Goal: Information Seeking & Learning: Learn about a topic

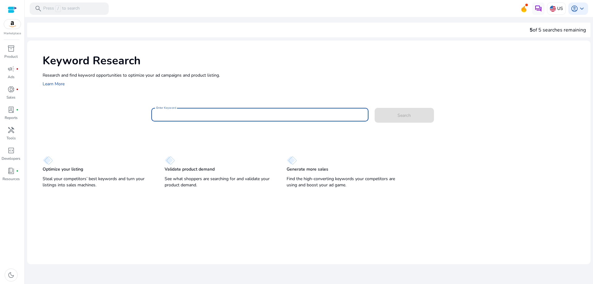
click at [196, 116] on input "Enter Keyword" at bounding box center [259, 114] width 207 height 7
paste input "**********"
type input "**********"
click at [399, 116] on span "Search" at bounding box center [404, 115] width 13 height 6
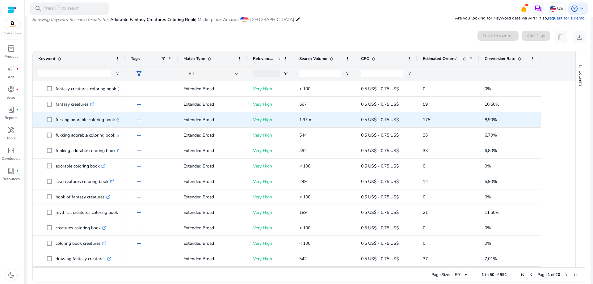
scroll to position [74, 0]
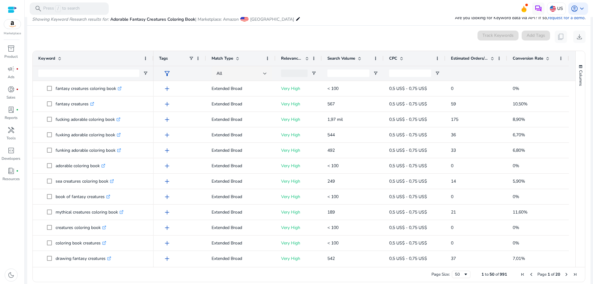
drag, startPoint x: 124, startPoint y: 57, endPoint x: 152, endPoint y: 57, distance: 28.1
click at [152, 57] on div at bounding box center [153, 58] width 2 height 15
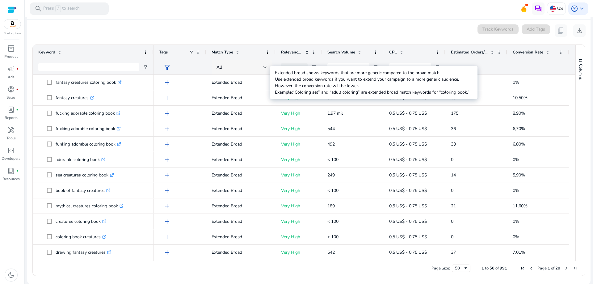
click at [263, 66] on div at bounding box center [265, 67] width 4 height 2
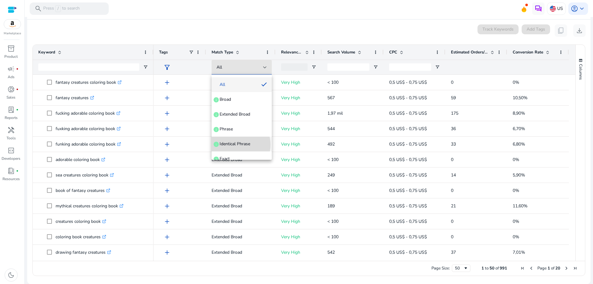
click at [238, 145] on span "Identical Phrase" at bounding box center [235, 144] width 31 height 6
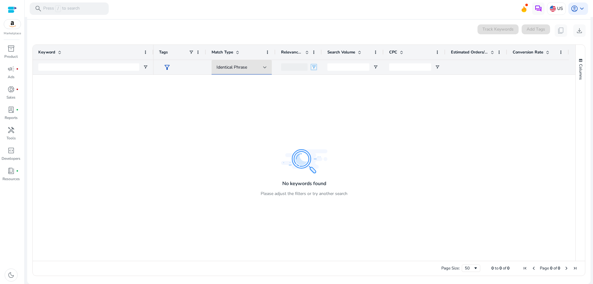
click at [315, 66] on span "Open Filter Menu" at bounding box center [314, 67] width 5 height 5
click at [264, 66] on div at bounding box center [265, 67] width 4 height 2
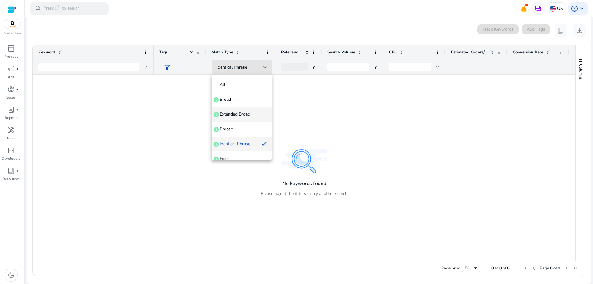
click at [245, 116] on span "Extended Broad" at bounding box center [235, 114] width 31 height 6
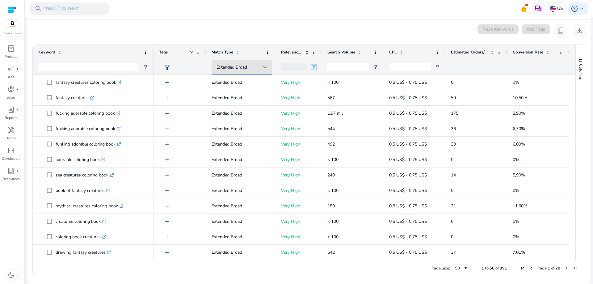
click at [314, 66] on span "Open Filter Menu" at bounding box center [314, 67] width 5 height 5
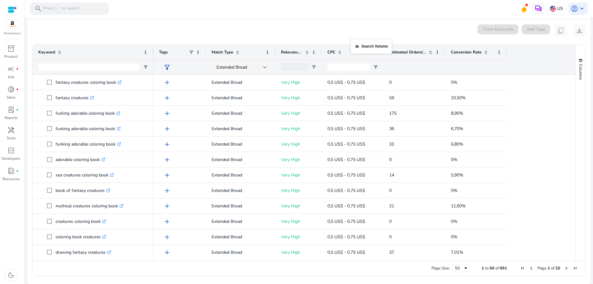
drag, startPoint x: 361, startPoint y: 50, endPoint x: 321, endPoint y: 36, distance: 42.7
click at [322, 48] on div "CPC" at bounding box center [353, 52] width 62 height 15
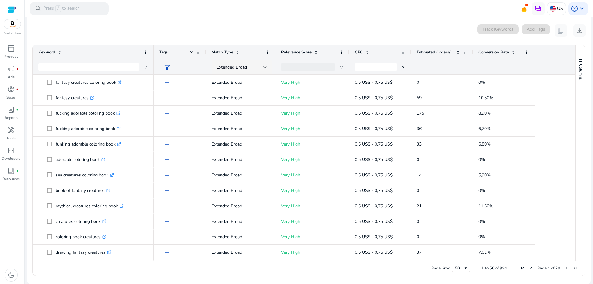
drag, startPoint x: 321, startPoint y: 50, endPoint x: 351, endPoint y: 52, distance: 29.4
click at [349, 52] on div at bounding box center [349, 52] width 2 height 15
click at [351, 52] on div "CPC" at bounding box center [381, 52] width 62 height 15
click at [320, 50] on div "Relevance Score" at bounding box center [309, 52] width 57 height 12
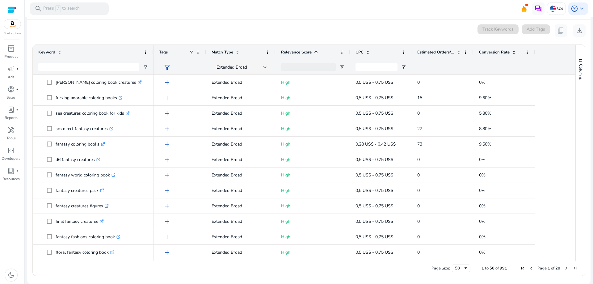
click at [238, 49] on div "Match Type" at bounding box center [238, 52] width 52 height 12
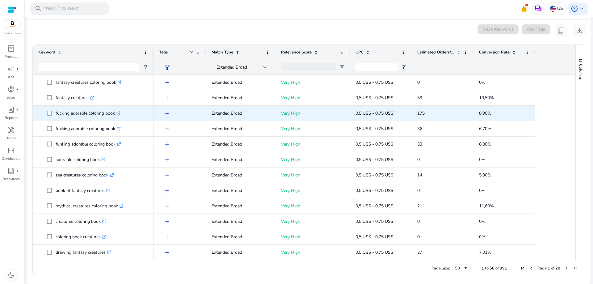
click at [120, 113] on icon ".st0{fill:#2c8af8}" at bounding box center [119, 113] width 4 height 4
